Goal: Task Accomplishment & Management: Use online tool/utility

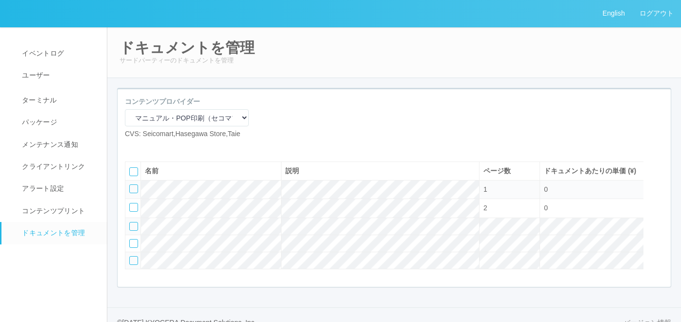
scroll to position [45, 0]
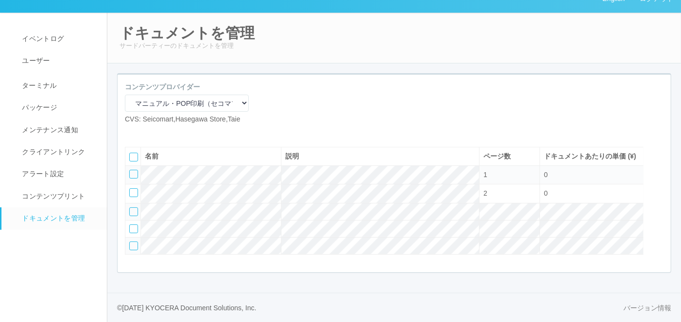
click at [206, 95] on select "マニュアル・POP印刷（スギ薬局） マニュアル・POP印刷（DY） マニュアル・POP印刷（共通） マニュアル・POP印刷（セコマ） マニュアル・POP印刷（…" at bounding box center [187, 103] width 124 height 17
click at [125, 95] on select "マニュアル・POP印刷（スギ薬局） マニュアル・POP印刷（DY） マニュアル・POP印刷（共通） マニュアル・POP印刷（セコマ） マニュアル・POP印刷（…" at bounding box center [187, 103] width 124 height 17
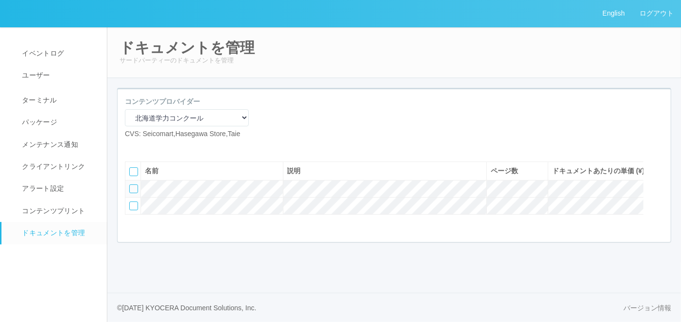
scroll to position [0, 0]
click at [133, 210] on div at bounding box center [133, 205] width 9 height 9
click at [669, 198] on div at bounding box center [666, 189] width 15 height 20
click at [130, 185] on icon at bounding box center [130, 185] width 0 height 0
click at [147, 147] on icon at bounding box center [147, 147] width 0 height 0
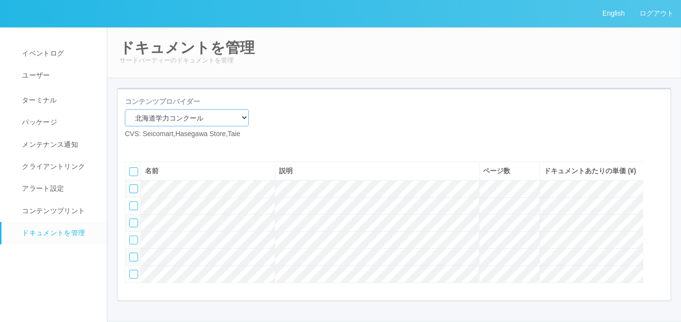
click at [215, 121] on select "マニュアル・POP印刷（スギ薬局） マニュアル・POP印刷（DY） マニュアル・POP印刷（共通） マニュアル・POP印刷（セコマ） マニュアル・POP印刷（…" at bounding box center [187, 117] width 124 height 17
click at [125, 109] on select "マニュアル・POP印刷（スギ薬局） マニュアル・POP印刷（DY） マニュアル・POP印刷（共通） マニュアル・POP印刷（セコマ） マニュアル・POP印刷（…" at bounding box center [187, 117] width 124 height 17
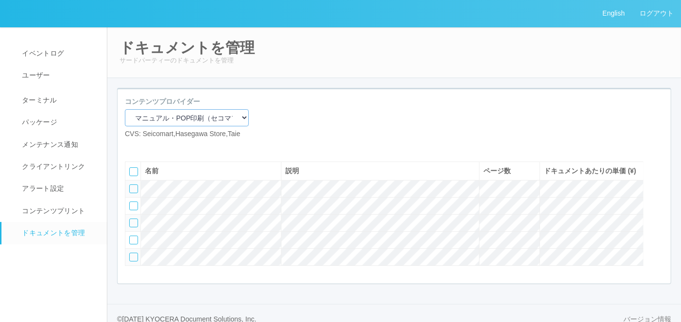
scroll to position [45, 0]
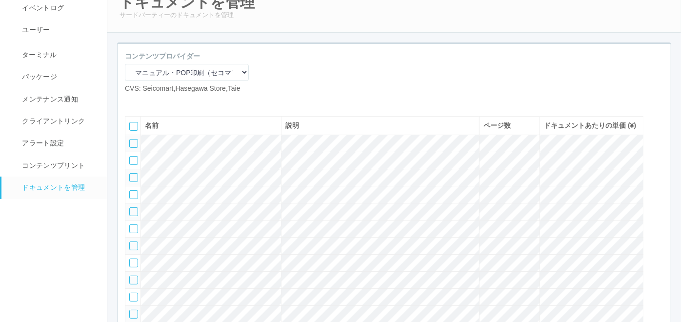
click at [147, 101] on icon at bounding box center [147, 101] width 0 height 0
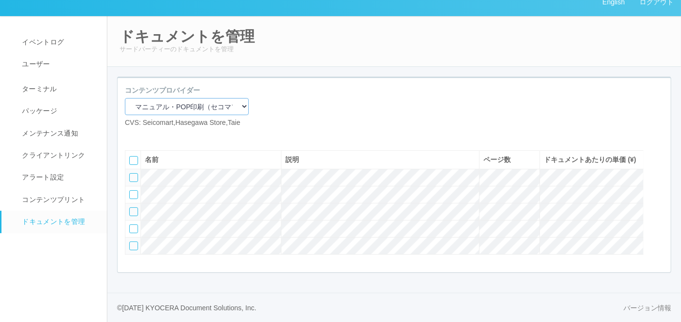
click at [218, 98] on select "マニュアル・POP印刷（スギ薬局） マニュアル・POP印刷（DY） マニュアル・POP印刷（共通） マニュアル・POP印刷（セコマ） マニュアル・POP印刷（…" at bounding box center [187, 106] width 124 height 17
select select "2675a027-92d1-4d15-9c89-2cfcde6263c3"
click at [125, 98] on select "マニュアル・POP印刷（スギ薬局） マニュアル・POP印刷（DY） マニュアル・POP印刷（共通） マニュアル・POP印刷（セコマ） マニュアル・POP印刷（…" at bounding box center [187, 106] width 124 height 17
